Goal: Task Accomplishment & Management: Manage account settings

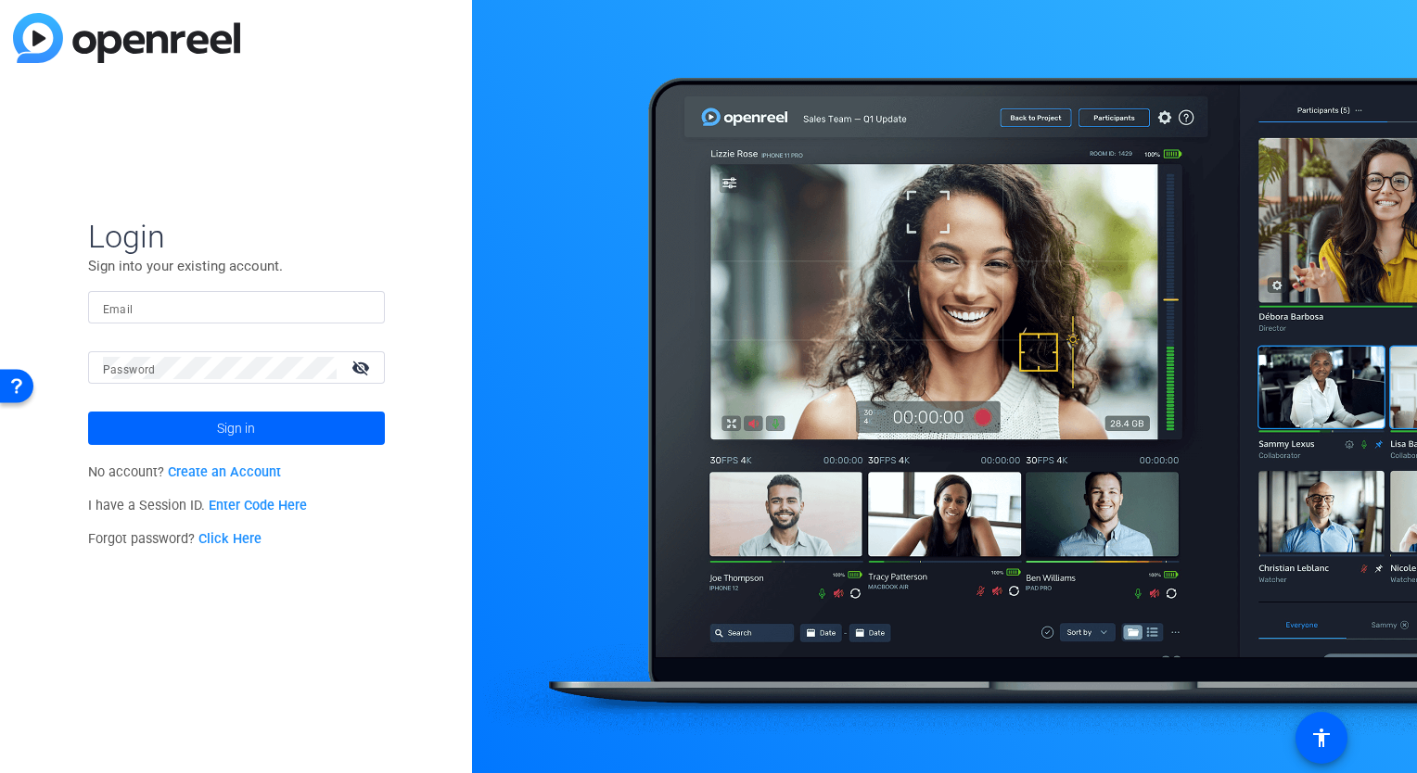
click at [171, 308] on input "Email" at bounding box center [236, 308] width 267 height 22
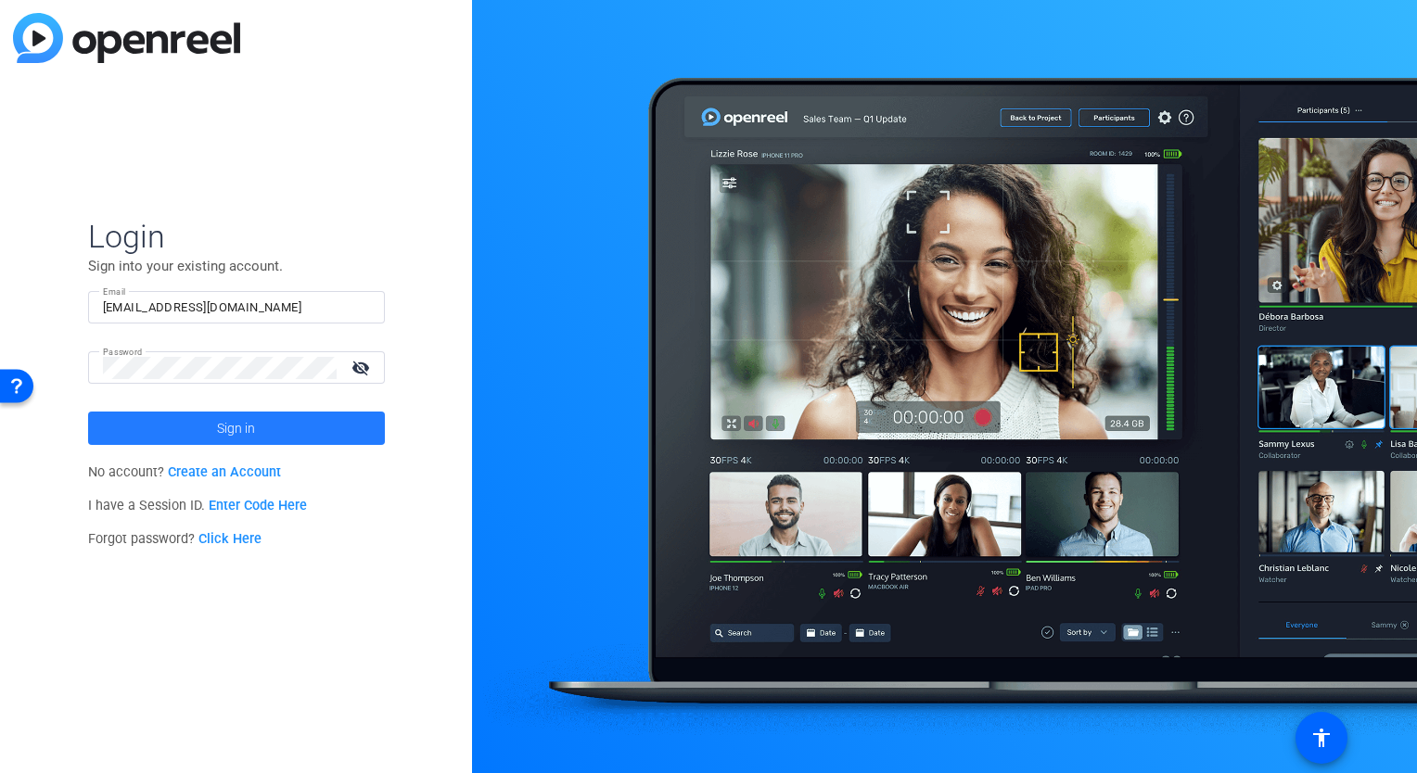
click at [218, 424] on span "Sign in" at bounding box center [236, 428] width 38 height 46
click at [295, 309] on input "patrickt.d@outlook.com" at bounding box center [236, 308] width 267 height 22
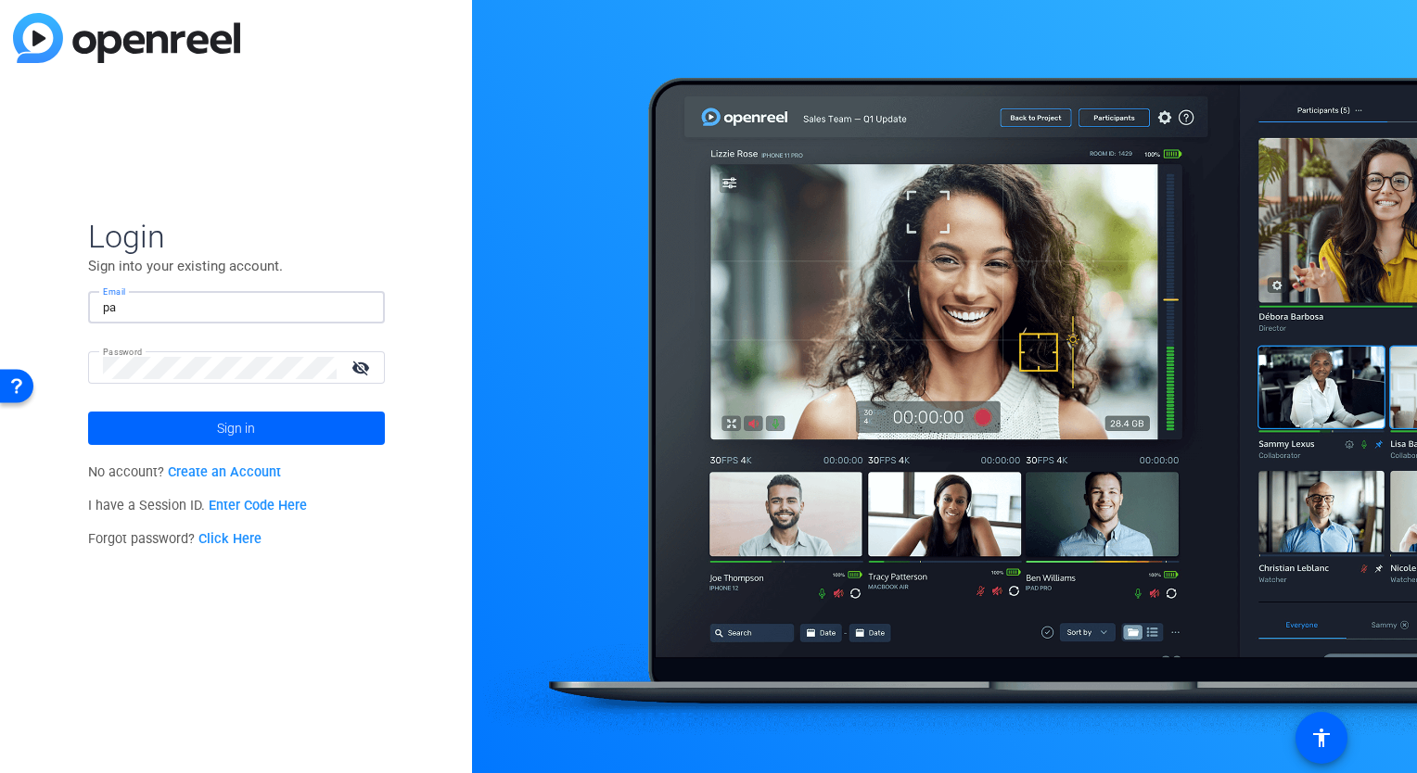
type input "p"
type input "patrick.dawson@igpwm.ca"
click at [237, 439] on span "Sign in" at bounding box center [236, 428] width 38 height 46
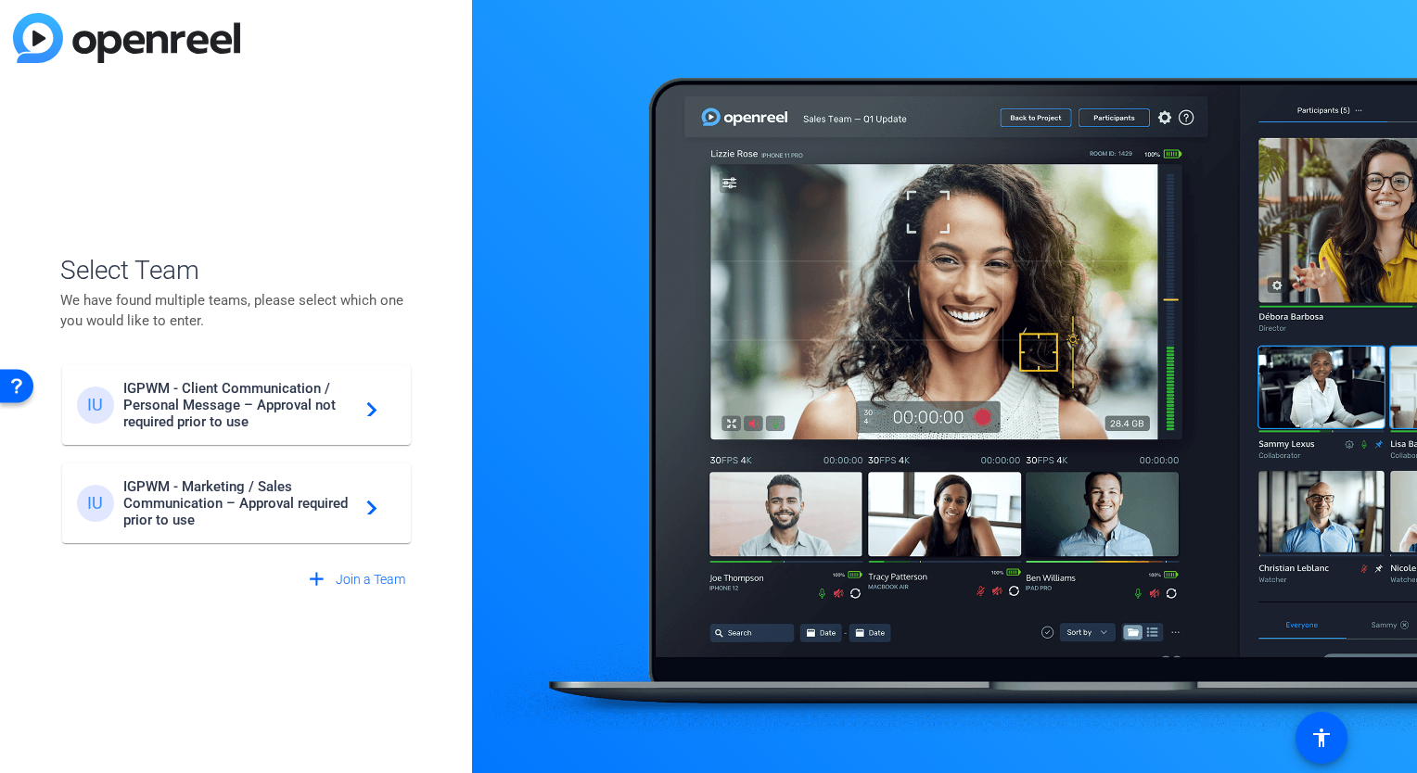
click at [242, 529] on span "IGPWM - Marketing / Sales Communication – Approval required prior to use" at bounding box center [239, 503] width 232 height 50
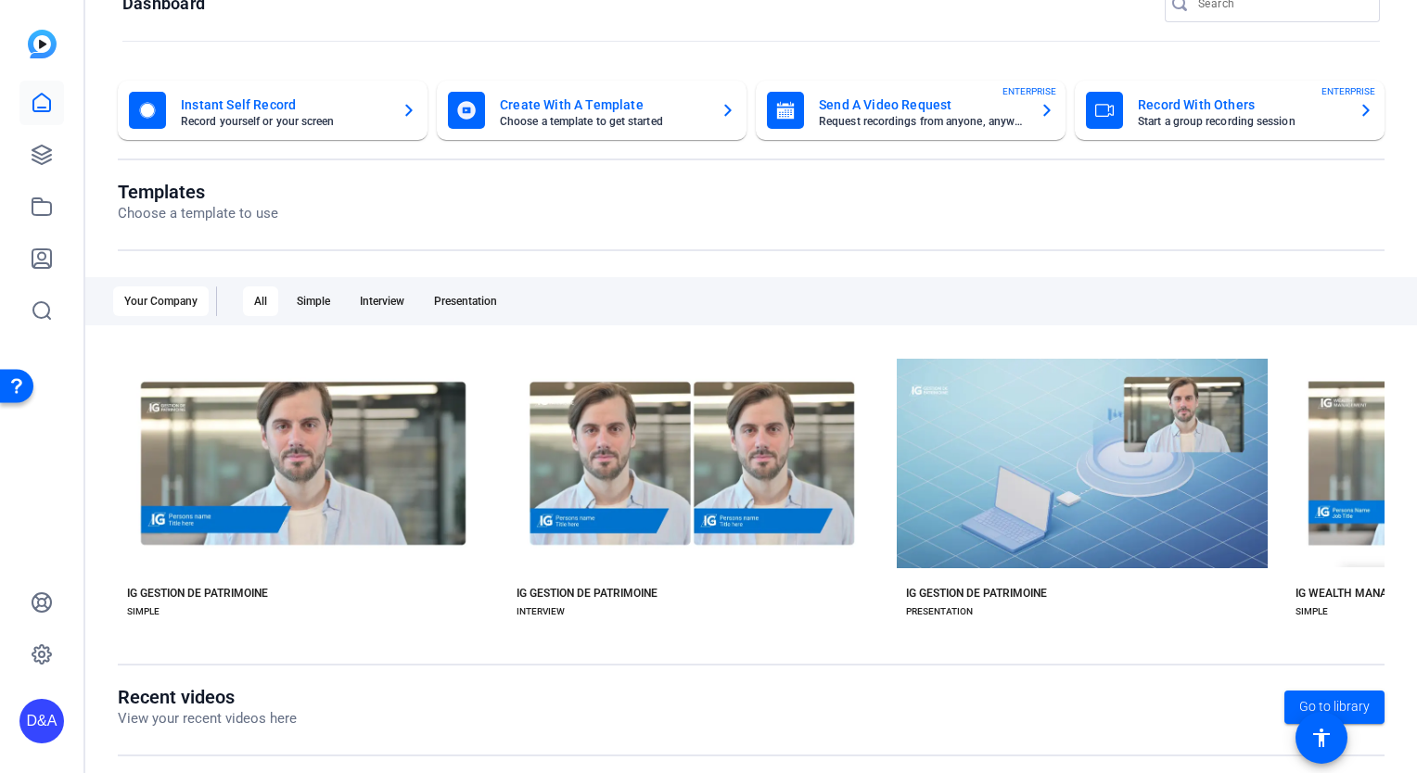
scroll to position [43, 0]
